Goal: Find specific page/section: Find specific page/section

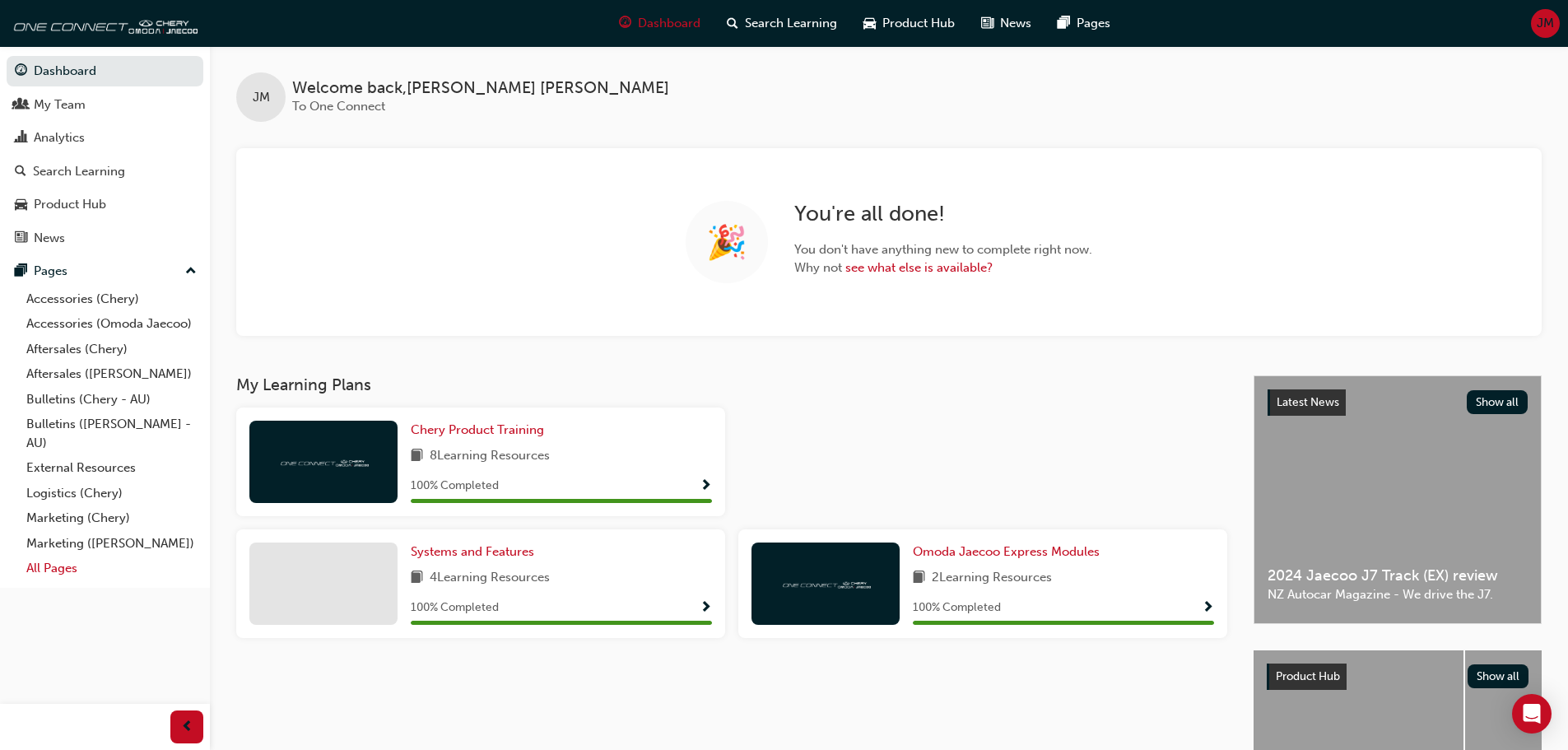
click at [58, 575] on link "All Pages" at bounding box center [111, 569] width 184 height 25
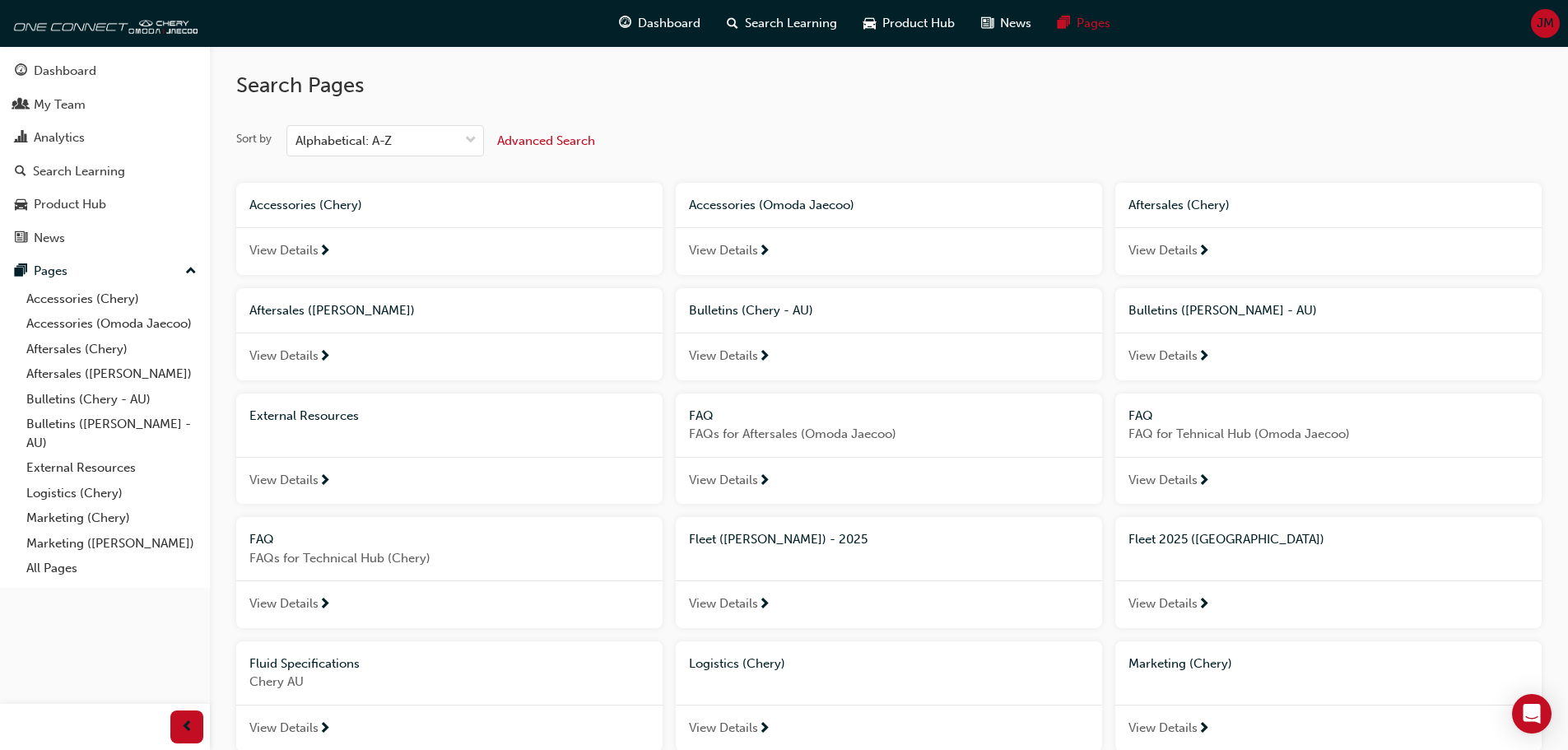
click at [122, 623] on div "Dashboard My Team Analytics Search Learning Product Hub News Pages Pages Access…" at bounding box center [105, 355] width 210 height 709
click at [1149, 540] on span "Fleet 2025 ([GEOGRAPHIC_DATA])" at bounding box center [1227, 539] width 196 height 15
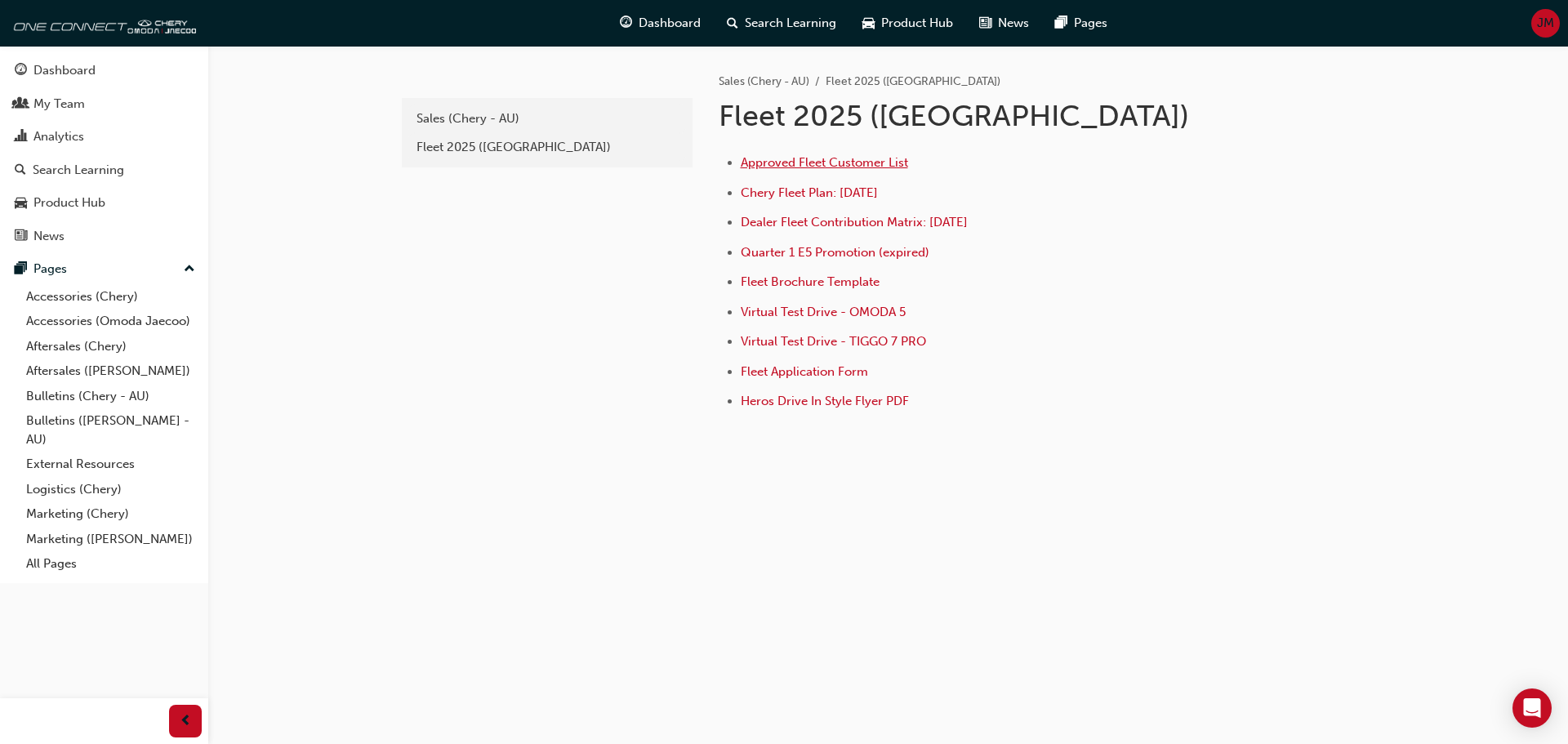
click at [832, 169] on span "Approved Fleet Customer List" at bounding box center [823, 163] width 167 height 15
